Goal: Find specific page/section

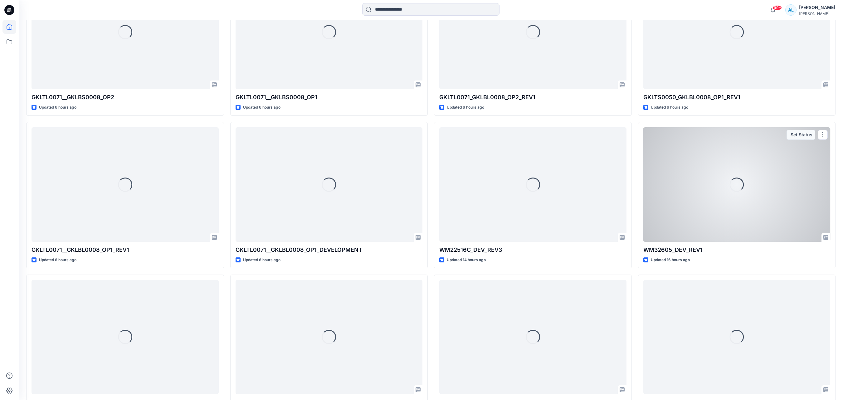
scroll to position [249, 0]
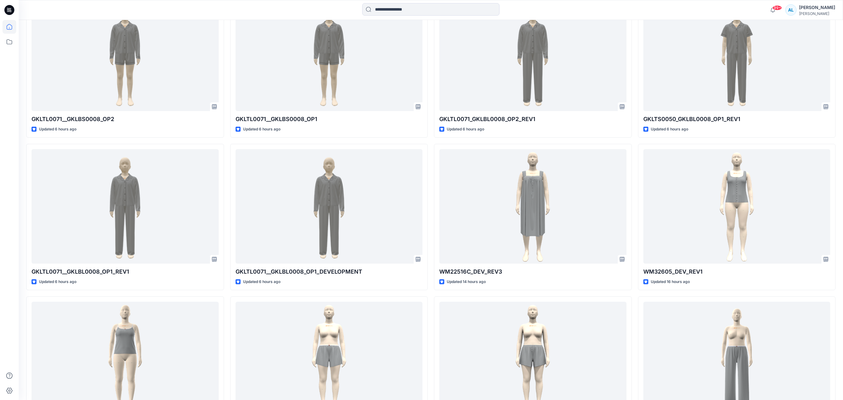
click at [841, 35] on div "Welcome back, [PERSON_NAME] New New Unleash Creativity, Speed Up Development Ex…" at bounding box center [431, 349] width 824 height 1159
click at [430, 11] on input at bounding box center [430, 9] width 137 height 12
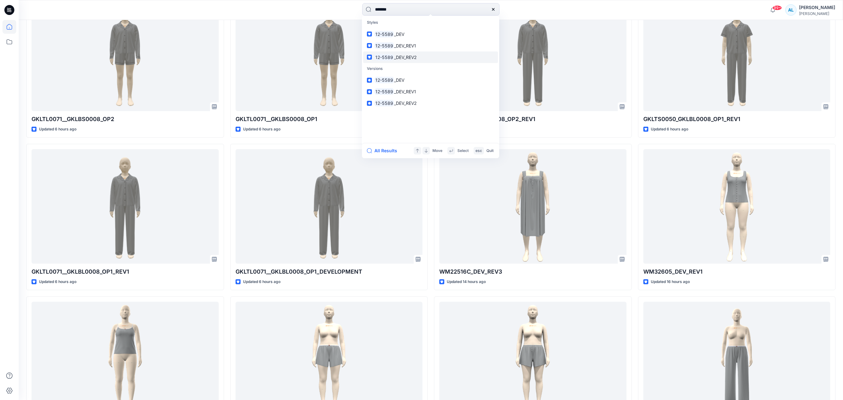
type input "*******"
click at [411, 57] on span "_DEV_REV2" at bounding box center [405, 57] width 22 height 5
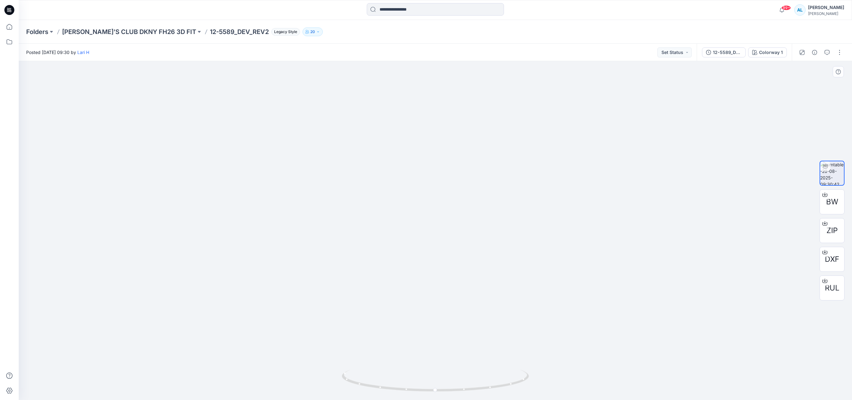
click at [583, 248] on img at bounding box center [435, 214] width 405 height 372
